Goal: Register for event/course

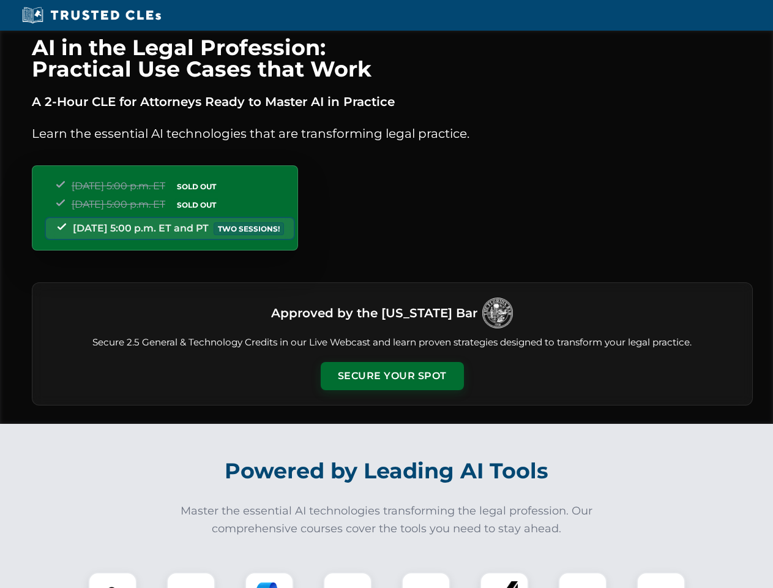
click at [392, 376] on button "Secure Your Spot" at bounding box center [392, 376] width 143 height 28
click at [113, 580] on img at bounding box center [113, 596] width 36 height 36
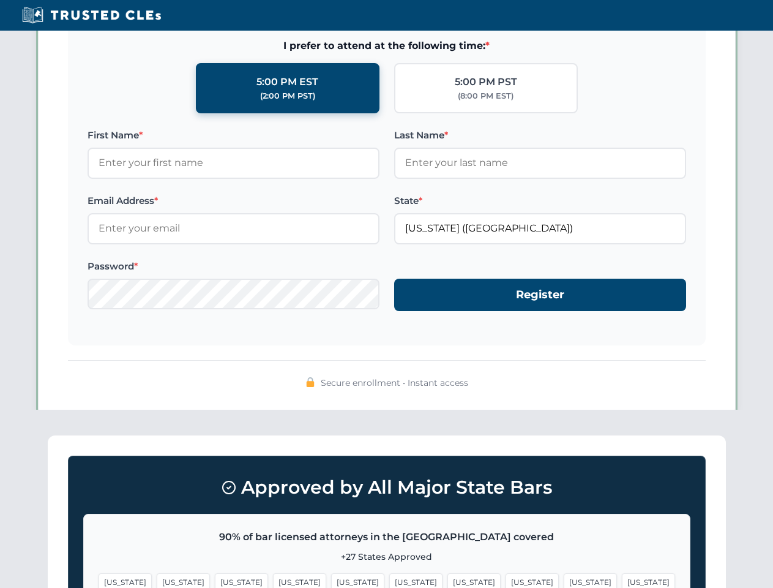
click at [447, 580] on span "[US_STATE]" at bounding box center [473, 582] width 53 height 18
click at [564, 580] on span "[US_STATE]" at bounding box center [590, 582] width 53 height 18
